Goal: Task Accomplishment & Management: Use online tool/utility

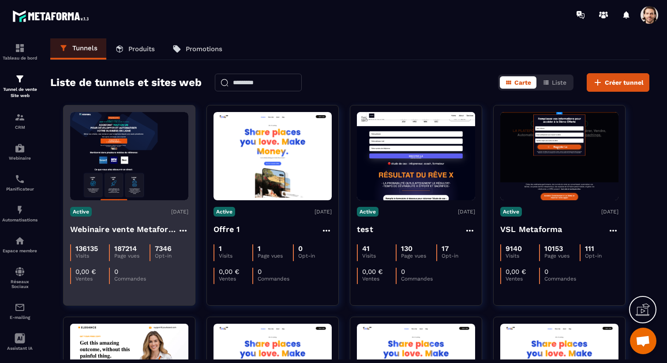
click at [139, 227] on h4 "Webinaire vente Metaforma" at bounding box center [124, 229] width 108 height 12
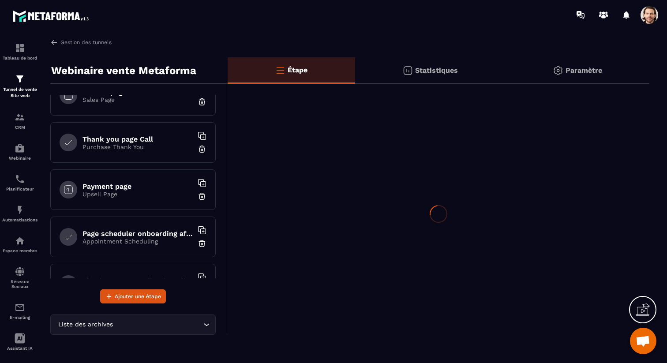
scroll to position [288, 0]
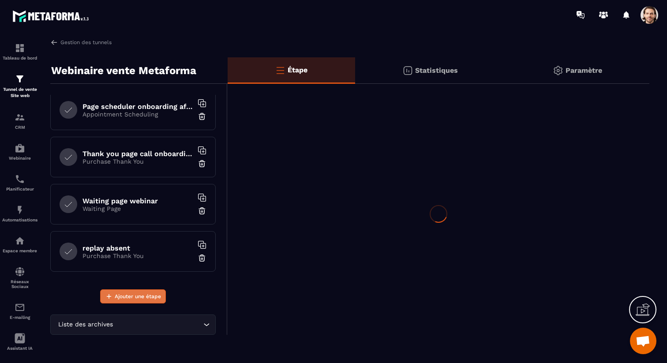
click at [145, 297] on span "Ajouter une étape" at bounding box center [138, 296] width 46 height 9
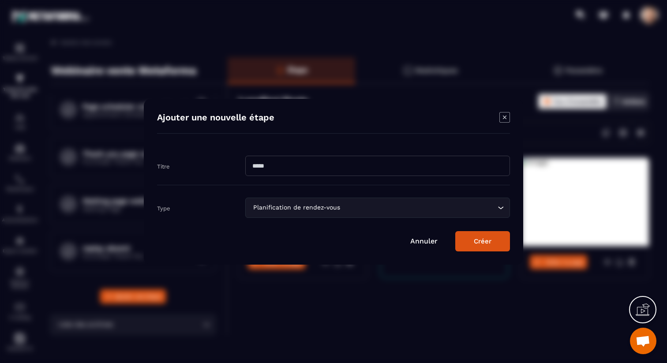
click at [296, 165] on input "Modal window" at bounding box center [377, 166] width 265 height 20
type input "**********"
click at [302, 202] on div "Planification de rendez-vous Loading..." at bounding box center [377, 208] width 265 height 20
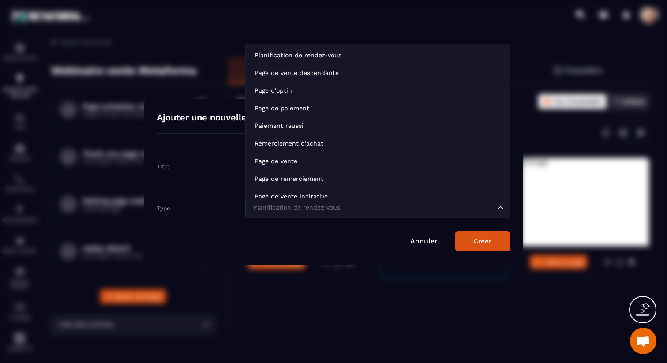
scroll to position [7, 0]
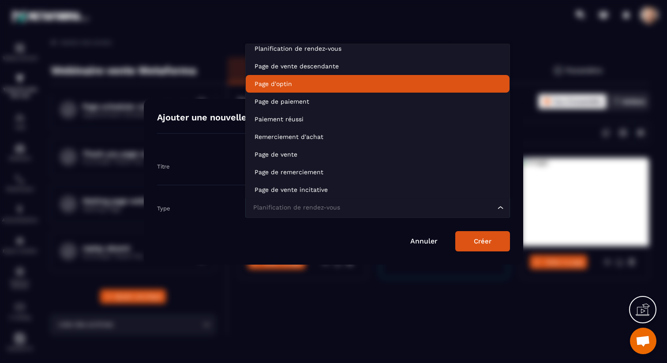
click at [313, 83] on p "Page d'optin" at bounding box center [378, 83] width 246 height 9
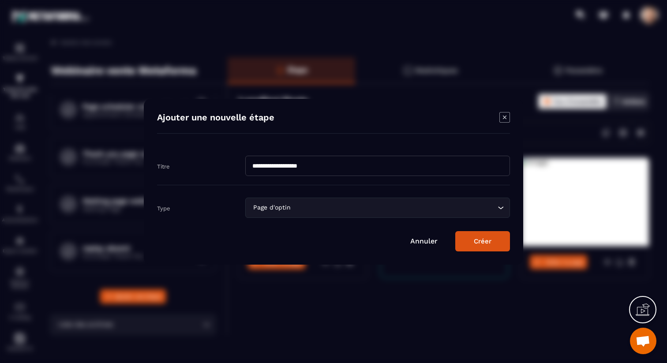
click at [481, 236] on button "Créer" at bounding box center [482, 241] width 55 height 20
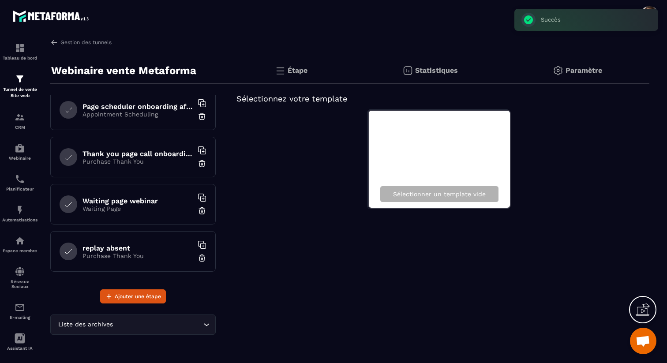
scroll to position [336, 0]
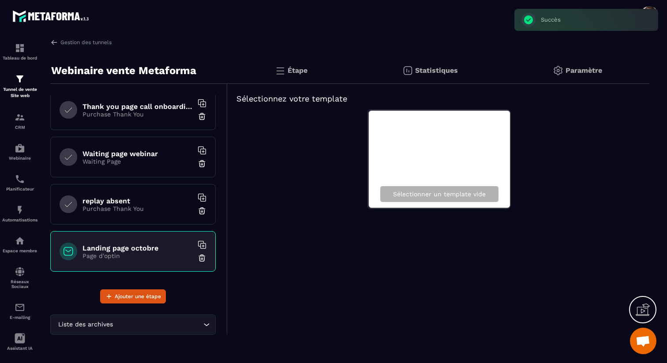
click at [119, 247] on h6 "Landing page octobre" at bounding box center [137, 248] width 110 height 8
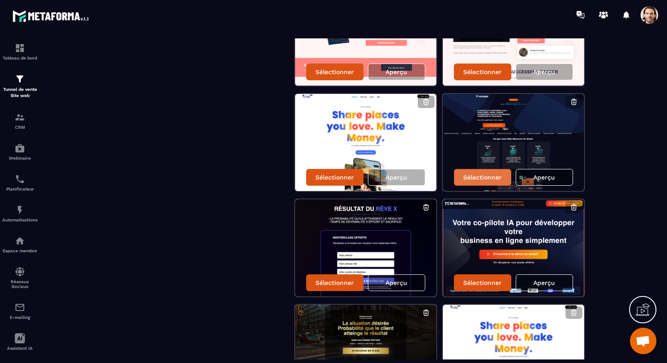
scroll to position [381, 0]
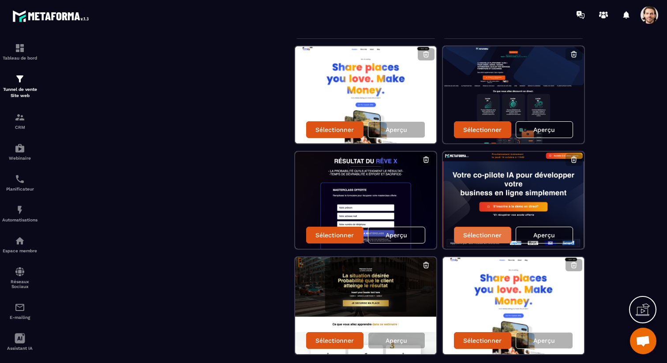
click at [486, 236] on p "Sélectionner" at bounding box center [482, 235] width 38 height 7
click at [479, 233] on p "Sélectionner" at bounding box center [482, 235] width 38 height 7
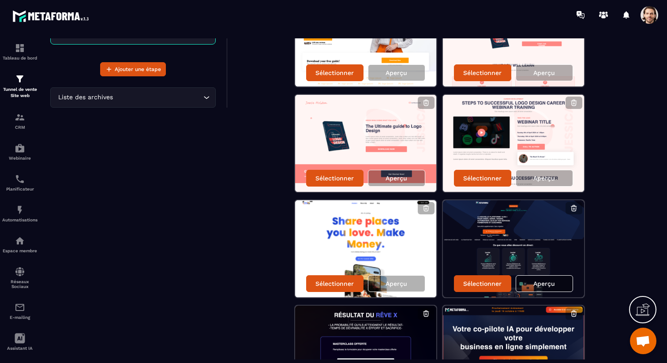
scroll to position [421, 0]
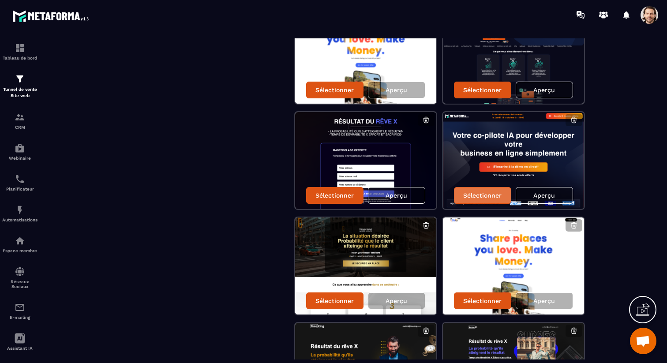
click at [493, 196] on p "Sélectionner" at bounding box center [482, 195] width 38 height 7
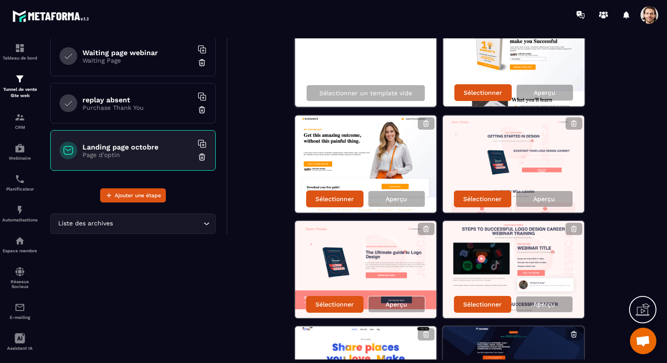
scroll to position [0, 0]
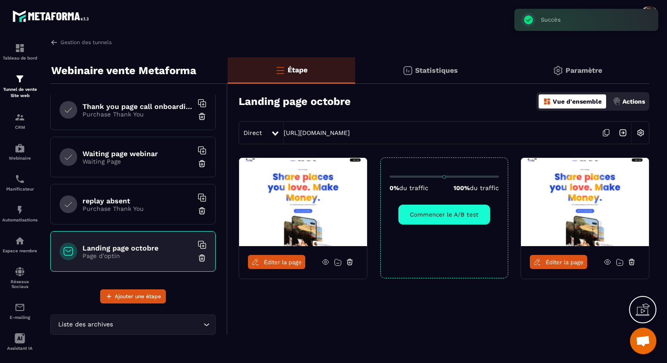
click at [276, 263] on span "Éditer la page" at bounding box center [283, 262] width 38 height 7
